Goal: Task Accomplishment & Management: Manage account settings

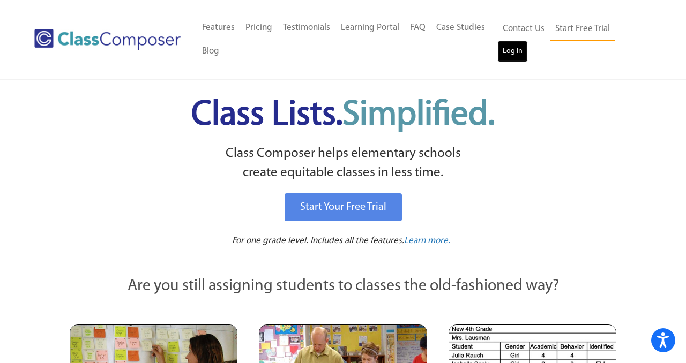
click at [507, 51] on link "Log In" at bounding box center [512, 51] width 31 height 21
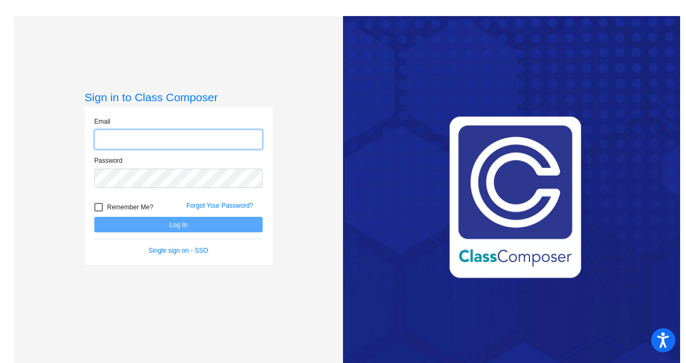
type input "[PERSON_NAME][EMAIL_ADDRESS][DOMAIN_NAME]"
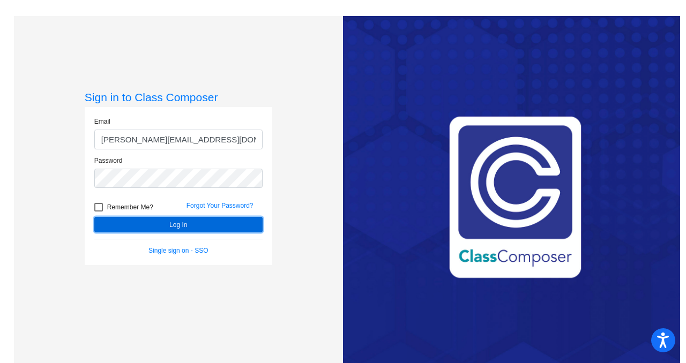
click at [189, 223] on button "Log In" at bounding box center [178, 225] width 168 height 16
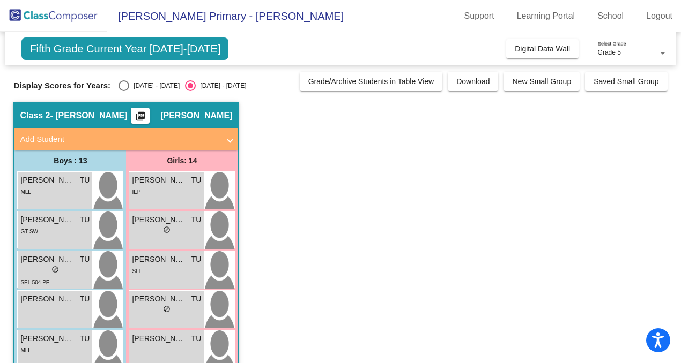
click at [131, 89] on div "[DATE] - [DATE]" at bounding box center [154, 86] width 50 height 10
click at [124, 91] on input "[DATE] - [DATE]" at bounding box center [123, 91] width 1 height 1
radio input "true"
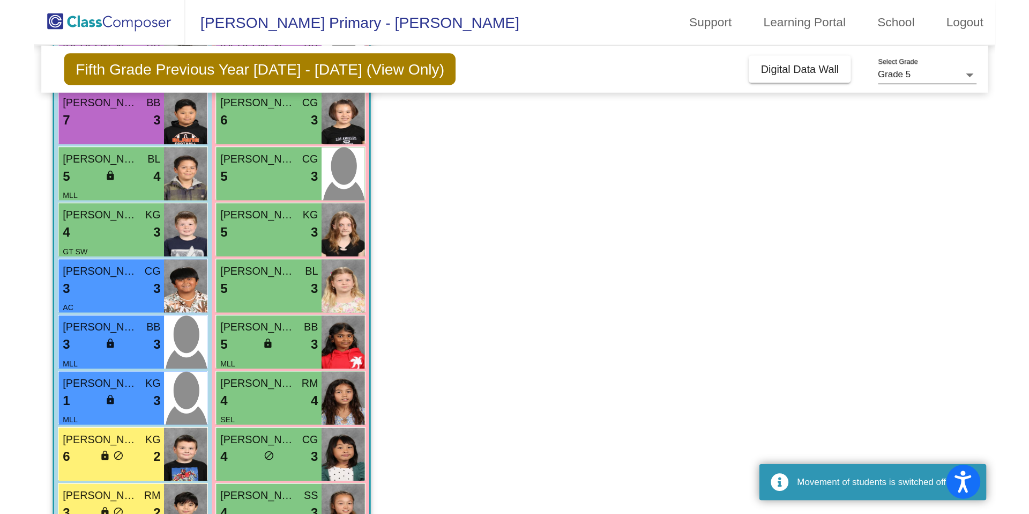
scroll to position [197, 0]
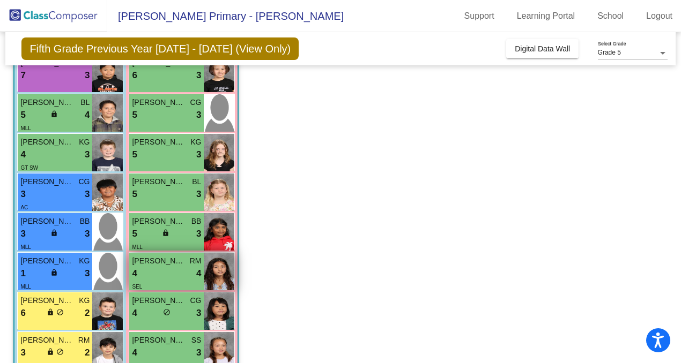
click at [164, 278] on div "4 lock do_not_disturb_alt 4" at bounding box center [166, 274] width 69 height 14
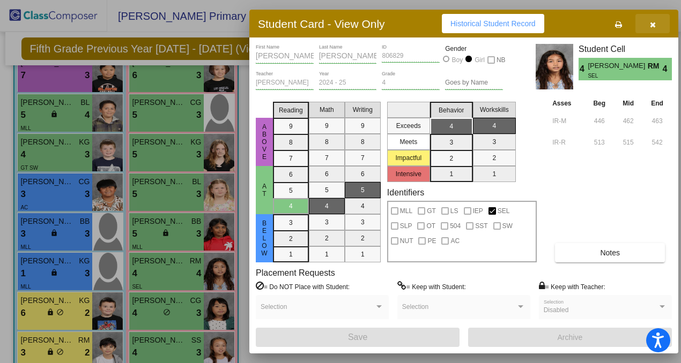
click at [653, 24] on icon "button" at bounding box center [653, 25] width 6 height 8
